Goal: Information Seeking & Learning: Find contact information

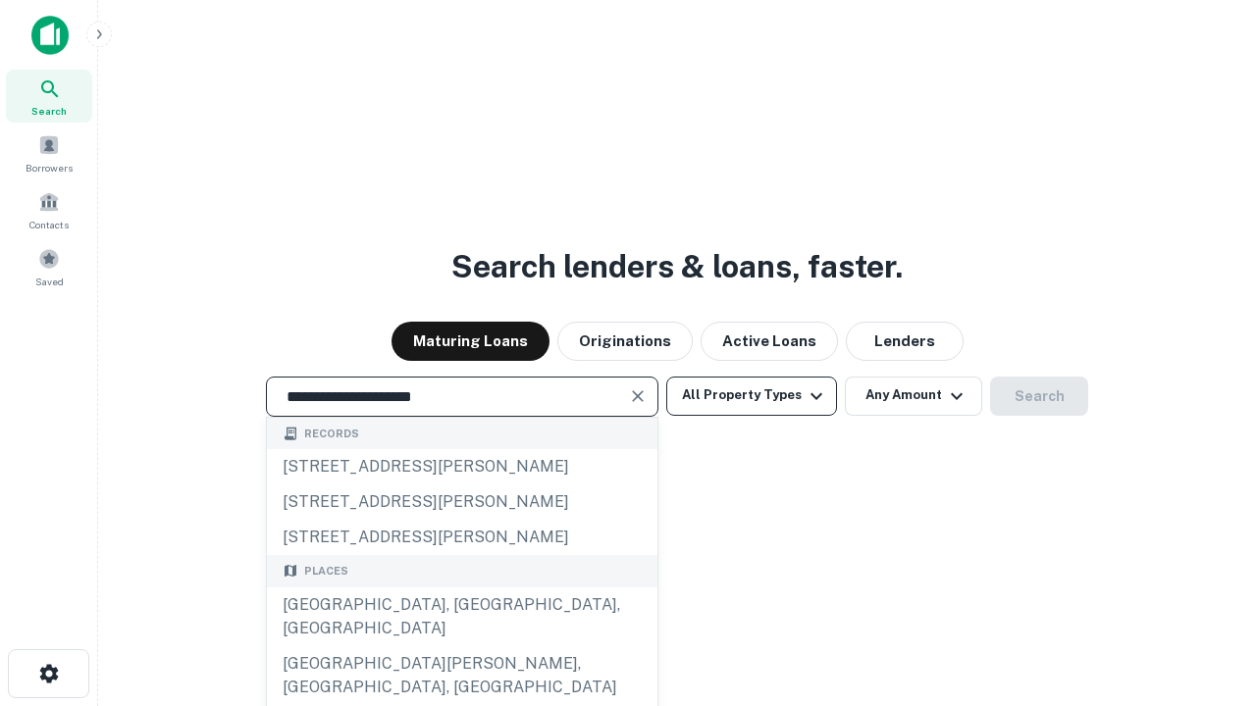
click at [752, 395] on button "All Property Types" at bounding box center [751, 396] width 171 height 39
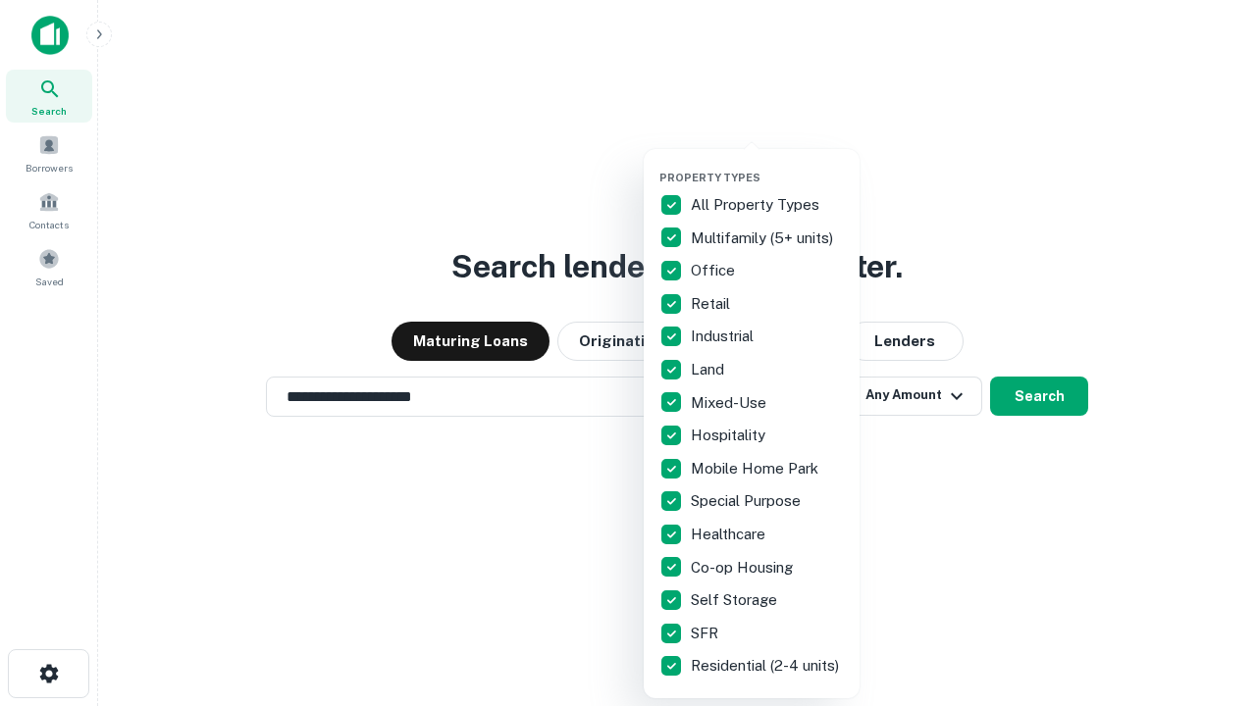
type input "**********"
click at [767, 165] on button "button" at bounding box center [767, 165] width 216 height 1
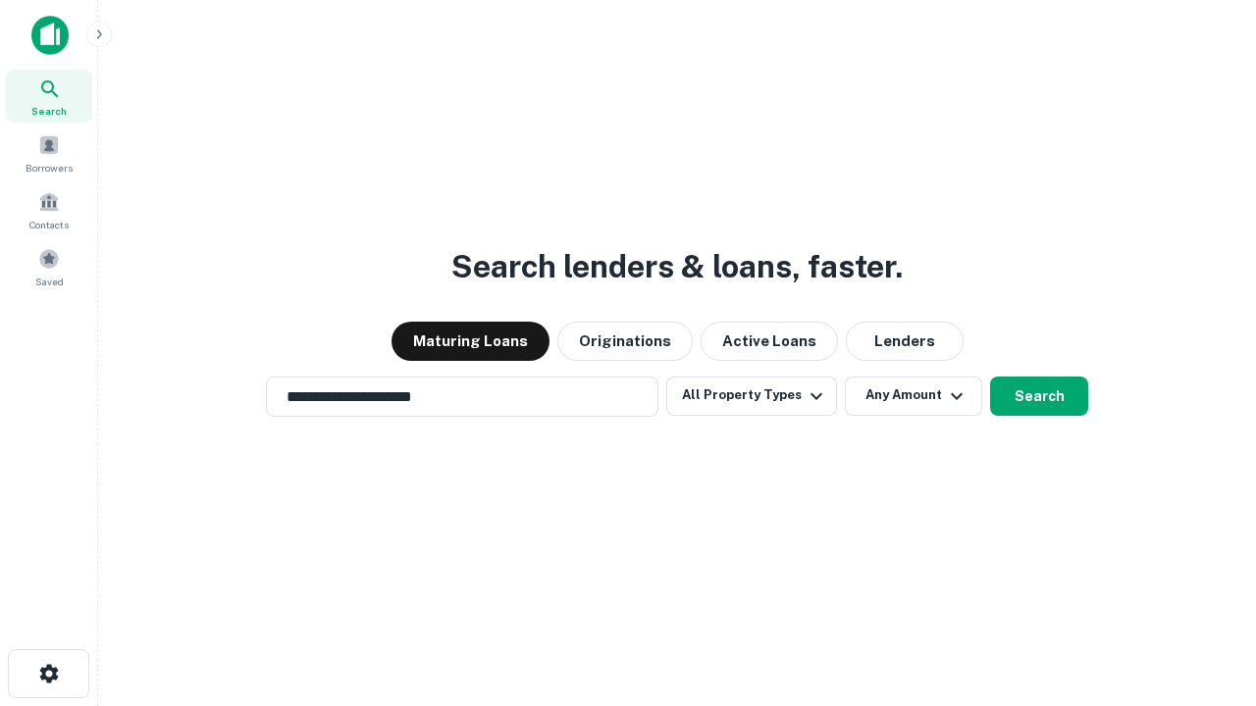
scroll to position [12, 236]
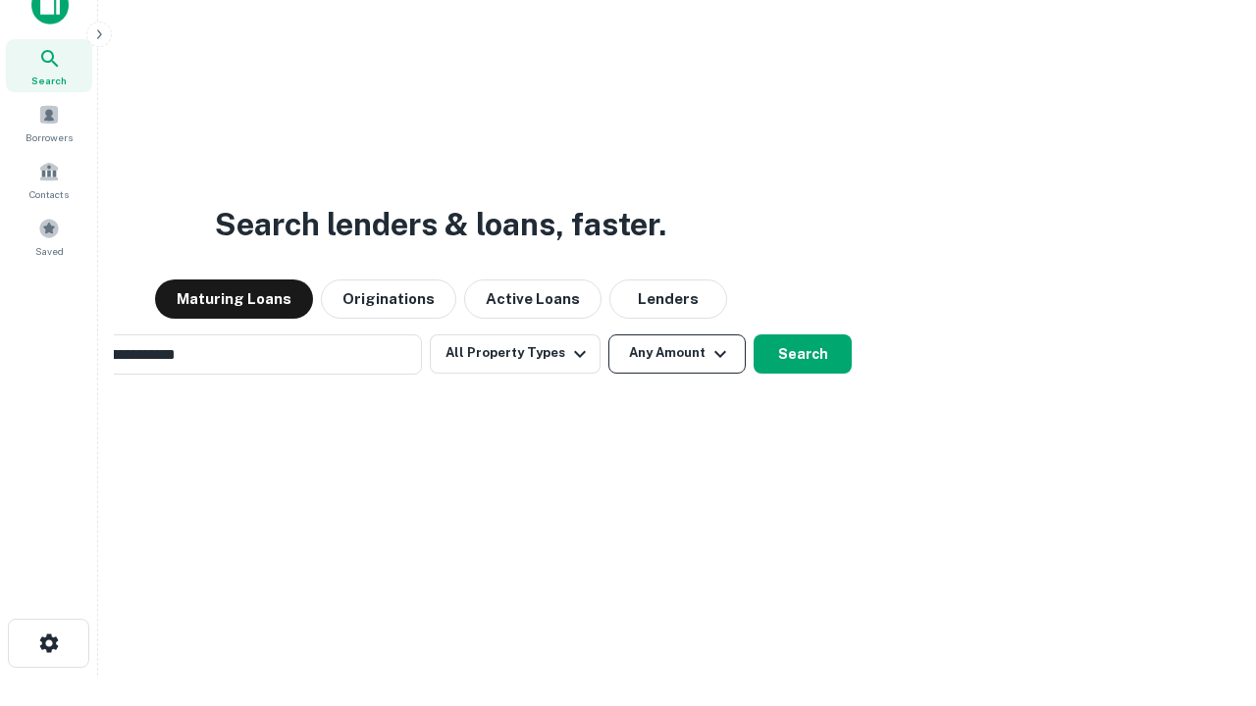
click at [608, 335] on button "Any Amount" at bounding box center [676, 354] width 137 height 39
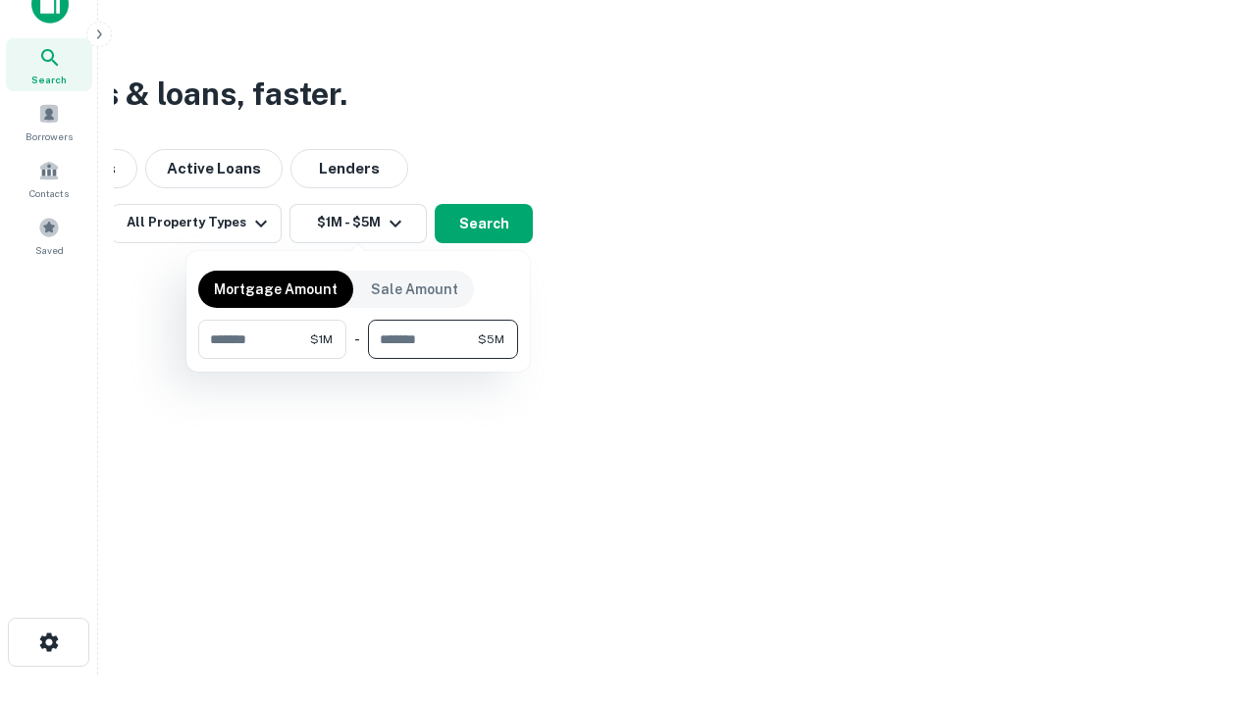
type input "*******"
click at [358, 359] on button "button" at bounding box center [358, 359] width 320 height 1
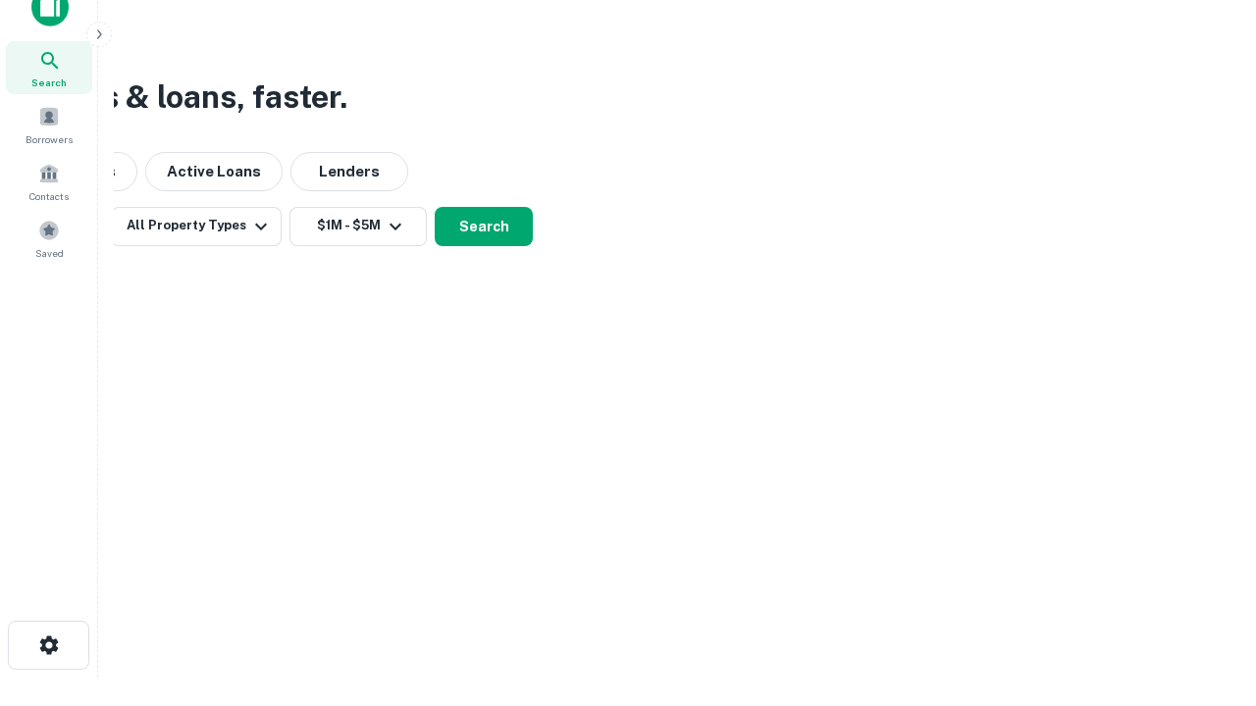
scroll to position [12, 362]
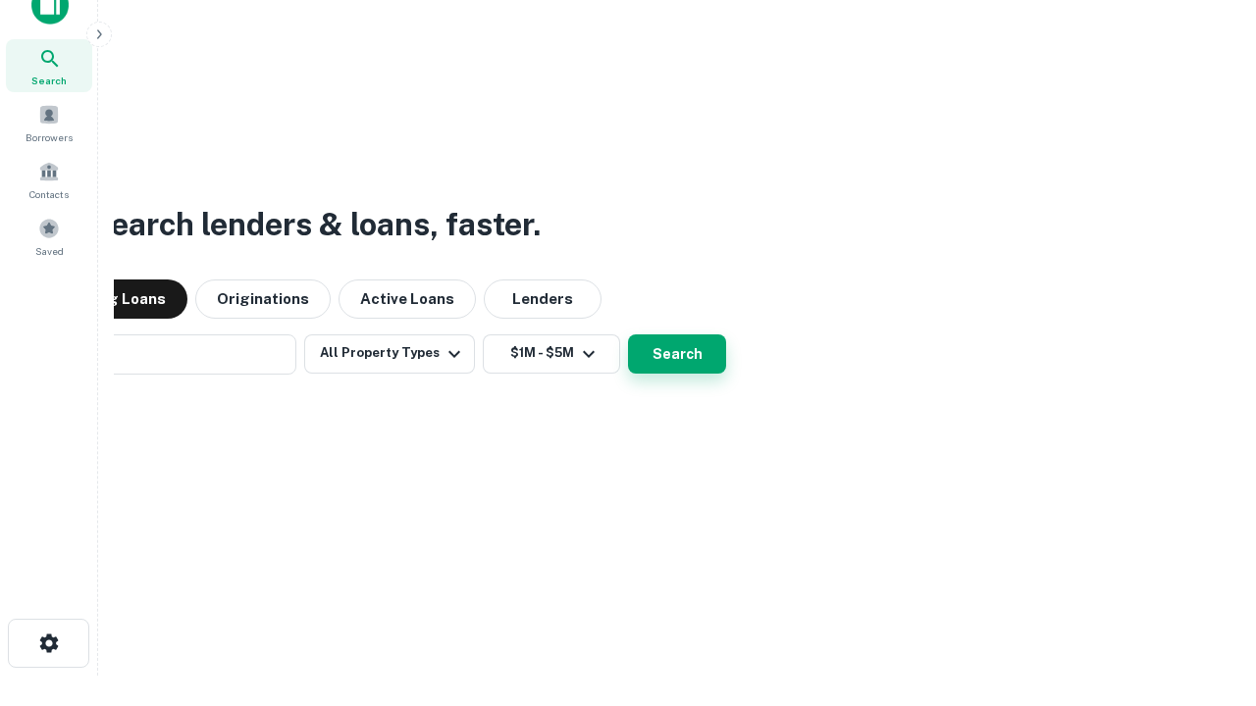
click at [628, 335] on button "Search" at bounding box center [677, 354] width 98 height 39
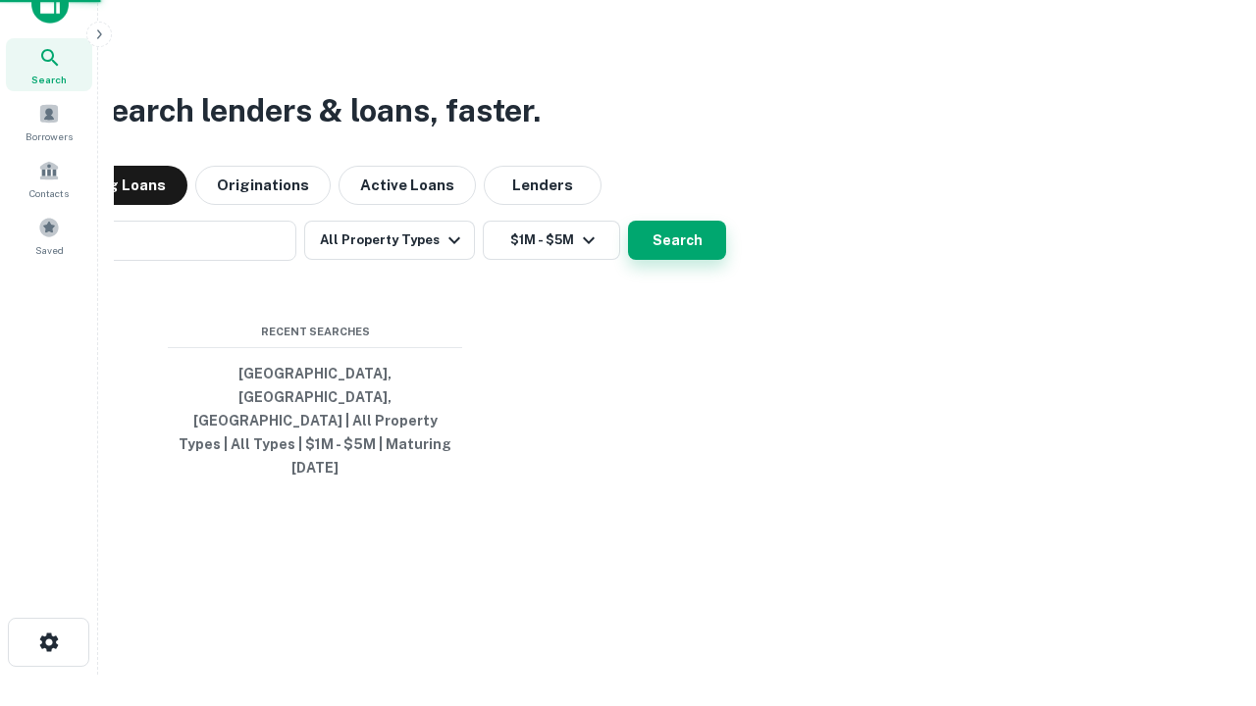
scroll to position [52, 555]
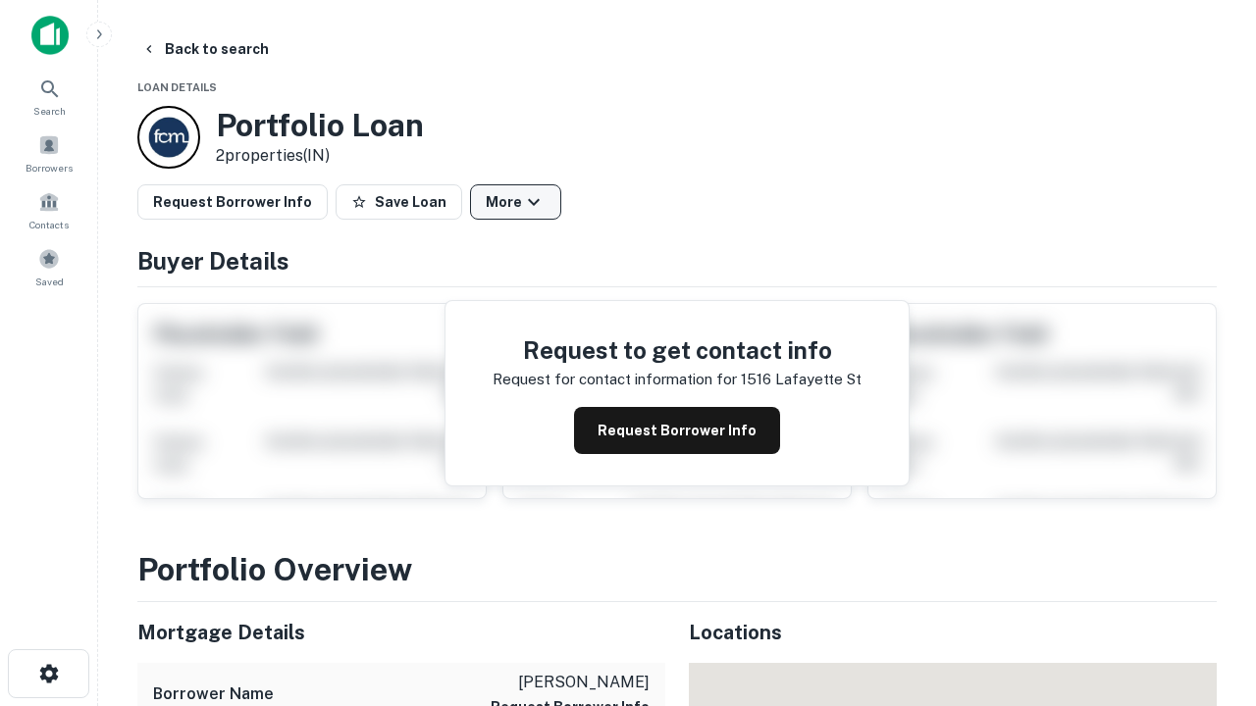
click at [515, 202] on button "More" at bounding box center [515, 201] width 91 height 35
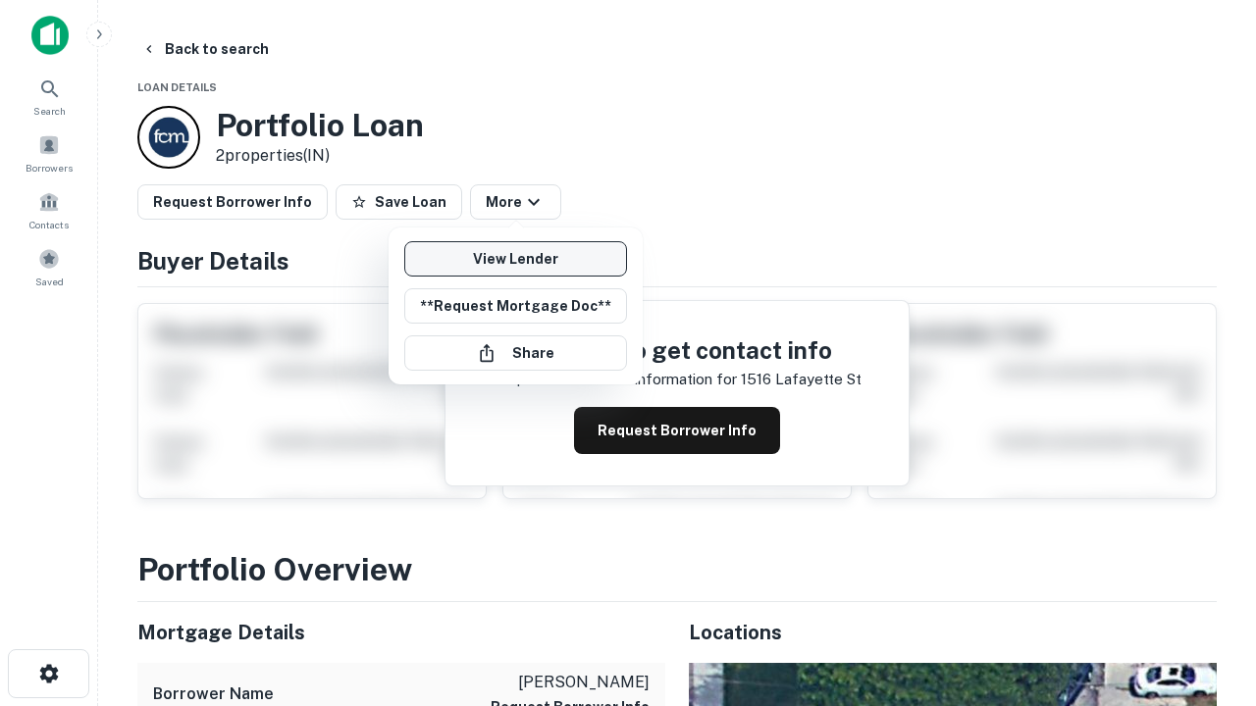
click at [515, 259] on link "View Lender" at bounding box center [515, 258] width 223 height 35
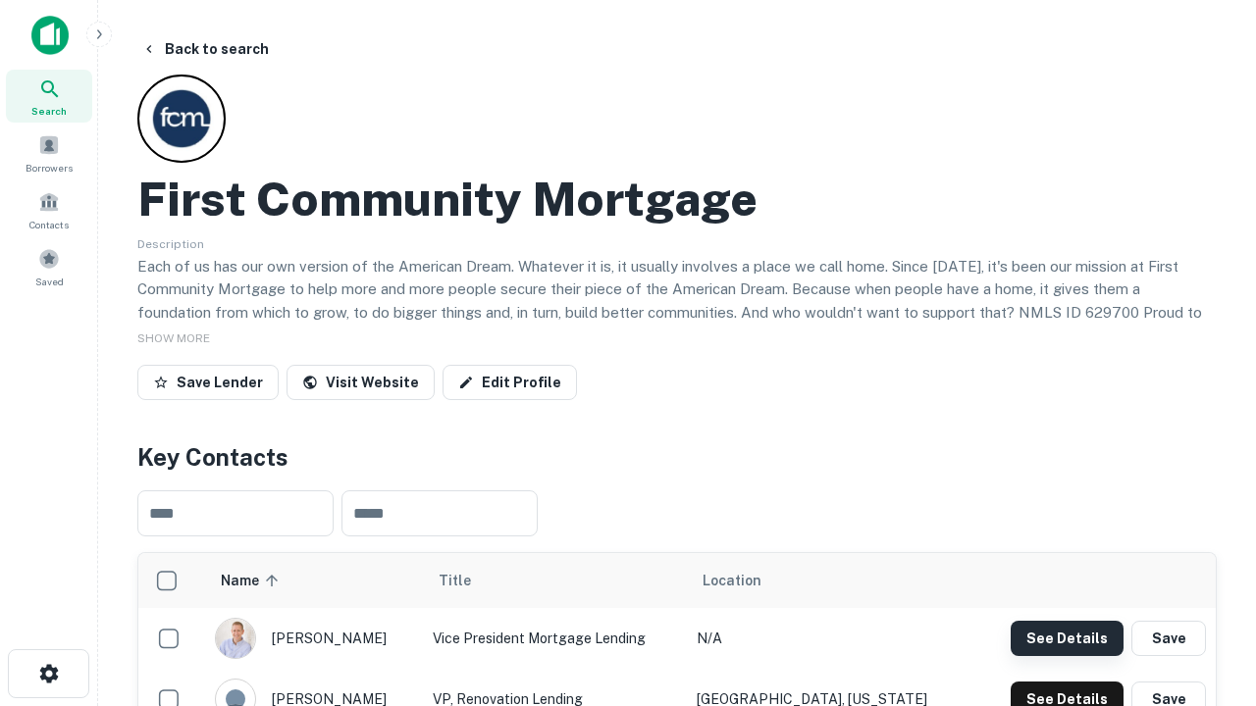
click at [1067, 638] on button "See Details" at bounding box center [1067, 638] width 113 height 35
click at [48, 674] on icon "button" at bounding box center [49, 674] width 24 height 24
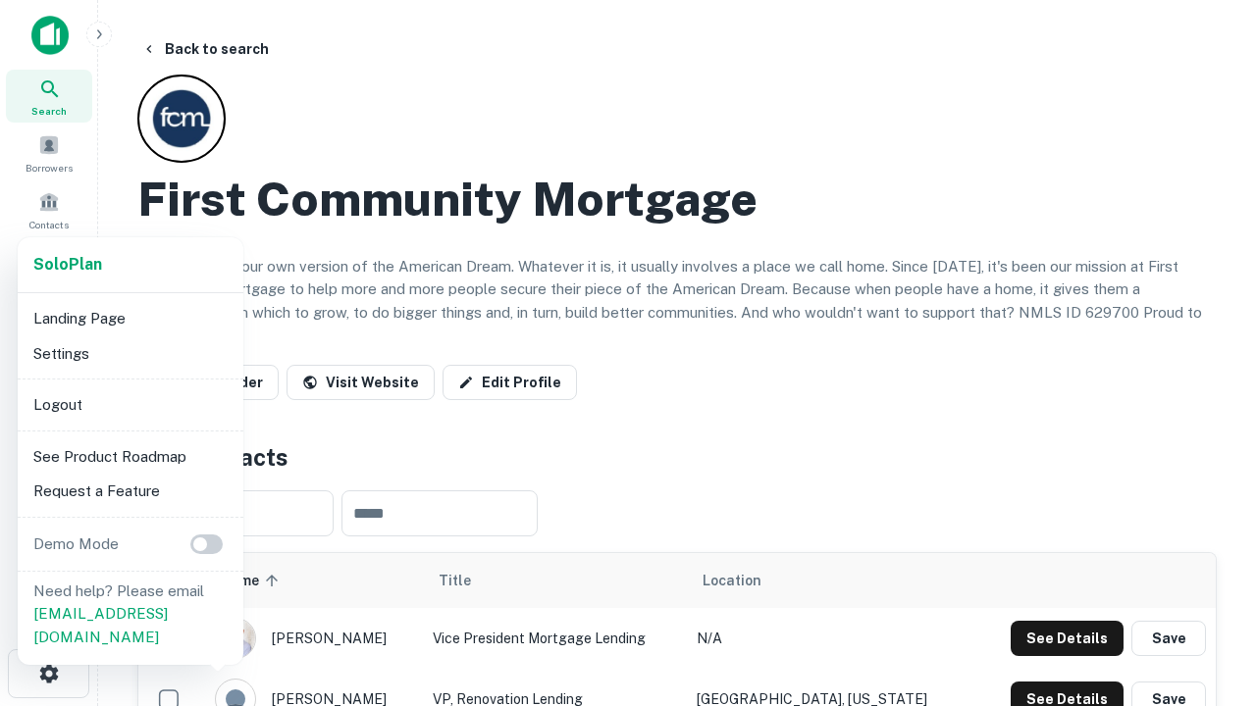
click at [130, 404] on li "Logout" at bounding box center [131, 405] width 210 height 35
